Goal: Transaction & Acquisition: Purchase product/service

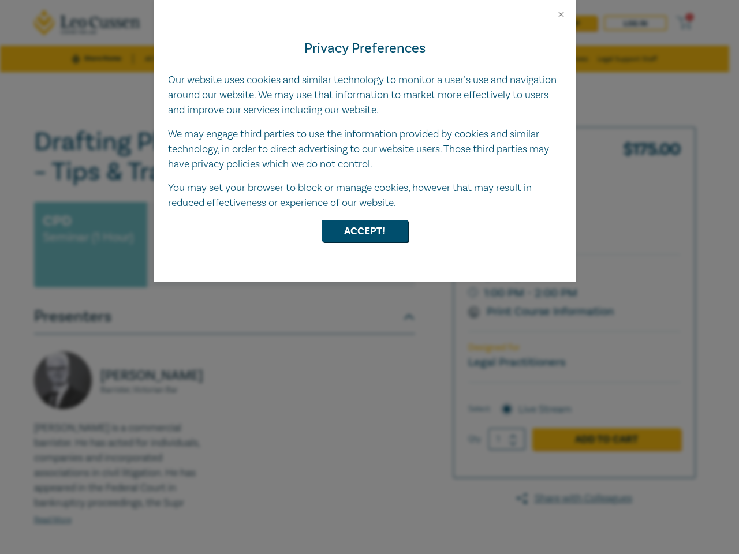
click at [369, 277] on div "Privacy Preferences Our website uses cookies and similar technology to monitor …" at bounding box center [364, 151] width 421 height 262
click at [561, 14] on button "Close" at bounding box center [561, 14] width 10 height 10
click at [365, 231] on button "Accept!" at bounding box center [365, 231] width 87 height 22
click at [369, 277] on div "Privacy Preferences Our website uses cookies and similar technology to monitor …" at bounding box center [364, 151] width 421 height 262
click at [561, 14] on button "Close" at bounding box center [561, 14] width 10 height 10
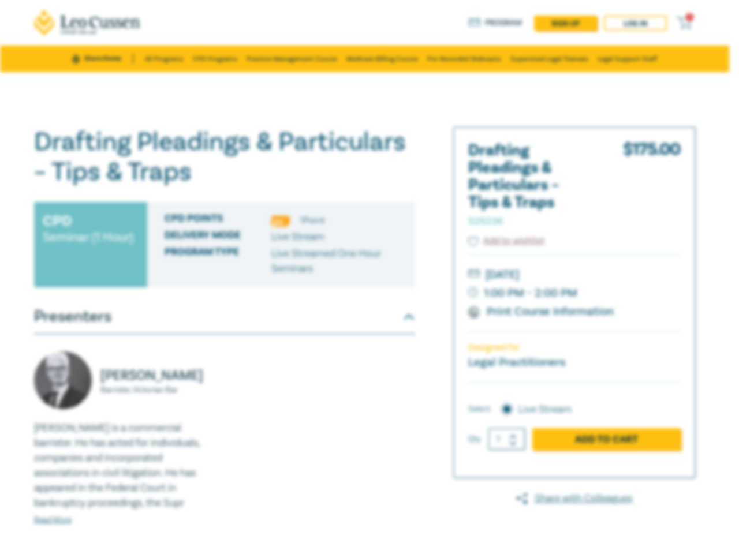
click at [365, 213] on button "Accept!" at bounding box center [365, 202] width 87 height 22
